Goal: Task Accomplishment & Management: Use online tool/utility

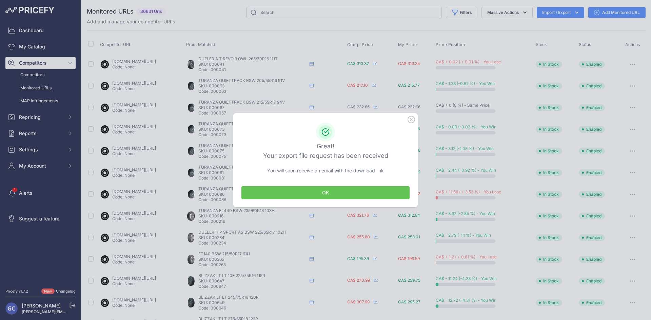
click at [410, 120] on icon "button" at bounding box center [410, 119] width 7 height 7
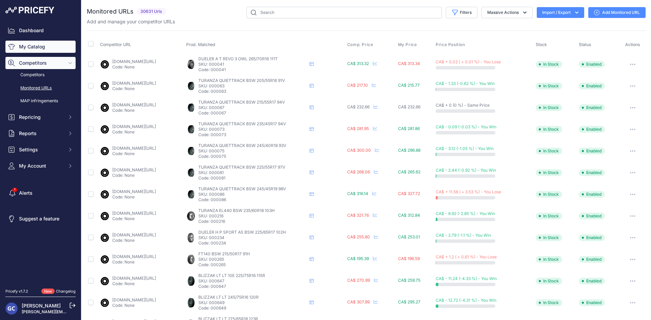
click at [52, 48] on link "My Catalog" at bounding box center [40, 47] width 70 height 12
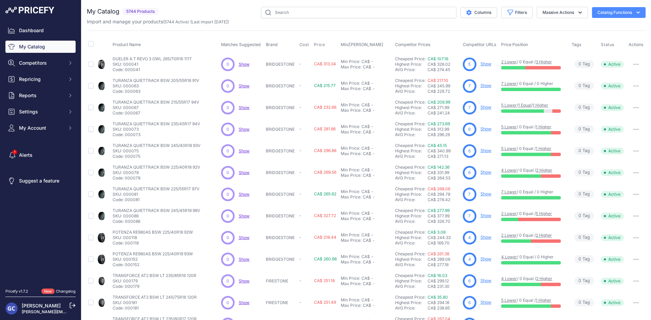
click at [296, 11] on input "text" at bounding box center [358, 13] width 195 height 12
type input "ice friction"
